Goal: Check status

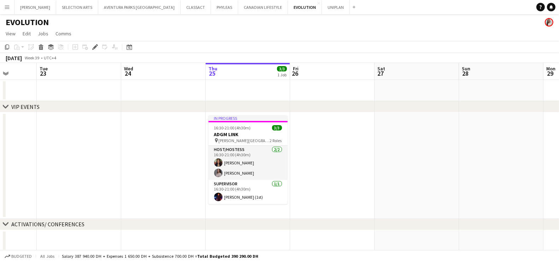
scroll to position [0, 216]
click at [322, 7] on button "UNIPLAN Close" at bounding box center [336, 7] width 28 height 14
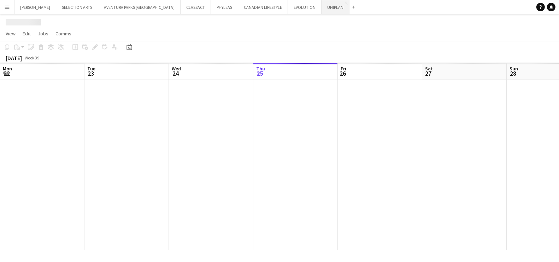
scroll to position [0, 168]
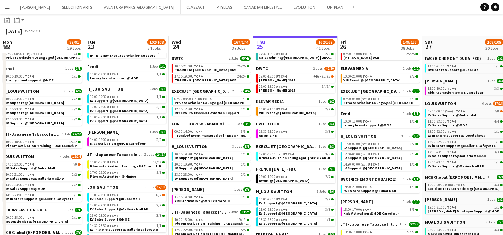
scroll to position [0, 169]
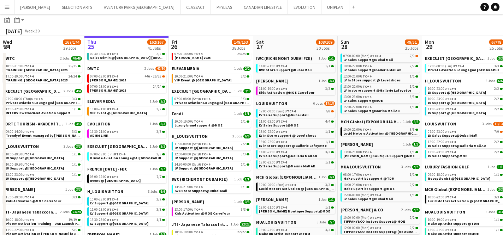
click at [6, 8] on app-icon "Menu" at bounding box center [7, 7] width 6 height 6
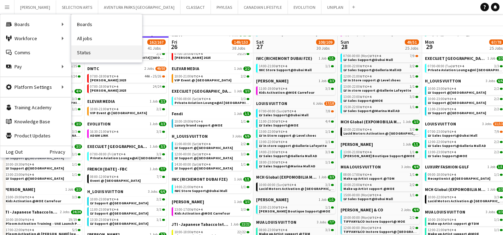
click at [85, 53] on link "Status" at bounding box center [106, 53] width 71 height 14
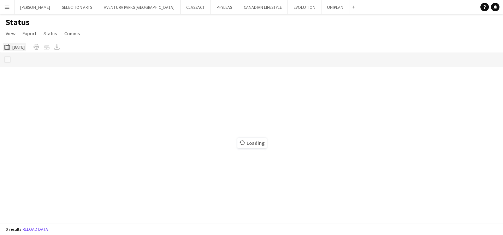
click at [19, 43] on button "25-09-2025 to 01-10-2025 Yesterday" at bounding box center [14, 47] width 23 height 8
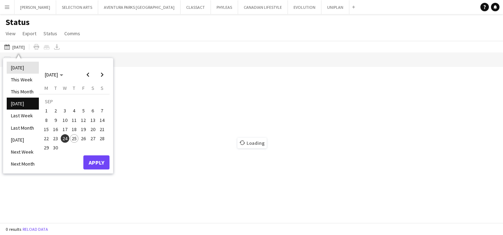
click at [25, 65] on li "[DATE]" at bounding box center [23, 68] width 32 height 12
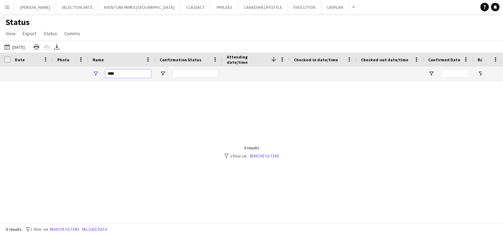
drag, startPoint x: 126, startPoint y: 74, endPoint x: 91, endPoint y: 73, distance: 35.3
click at [91, 73] on div "****" at bounding box center [121, 74] width 67 height 14
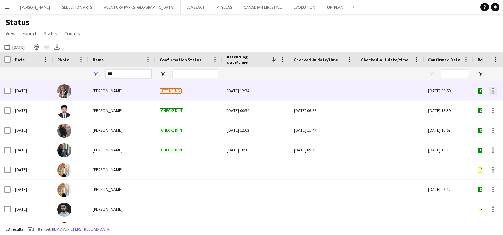
type input "***"
click at [491, 90] on div at bounding box center [493, 91] width 8 height 8
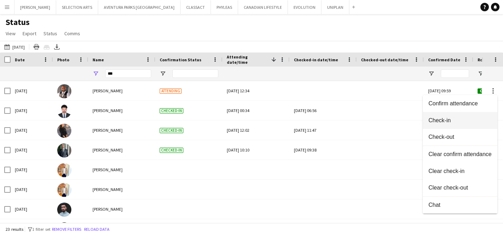
click at [458, 123] on span "Check-in" at bounding box center [459, 121] width 63 height 6
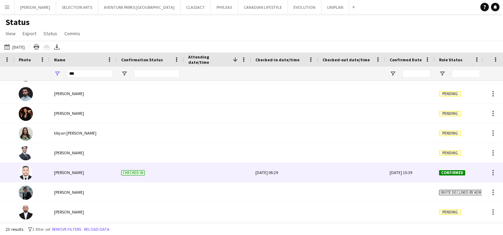
scroll to position [0, 84]
